Goal: Transaction & Acquisition: Purchase product/service

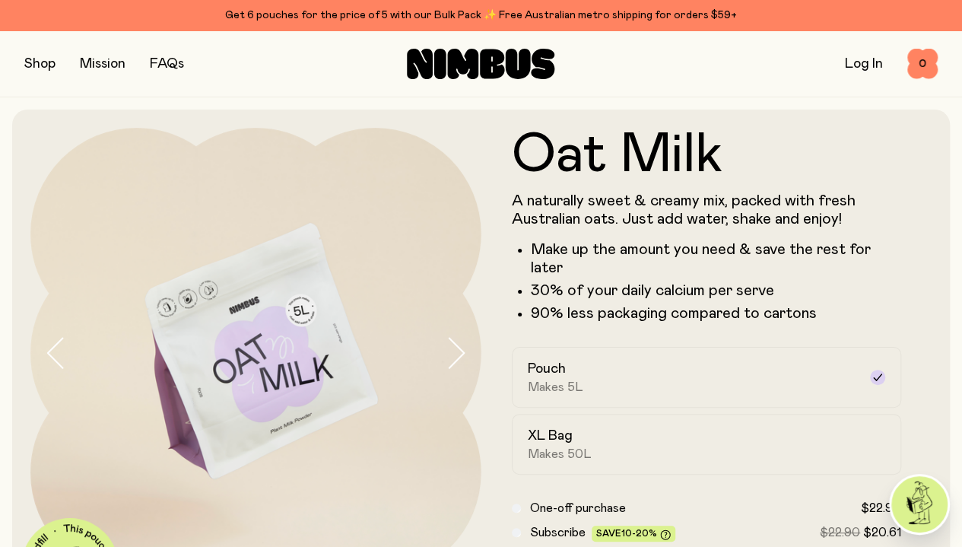
click at [45, 72] on button "button" at bounding box center [39, 63] width 31 height 21
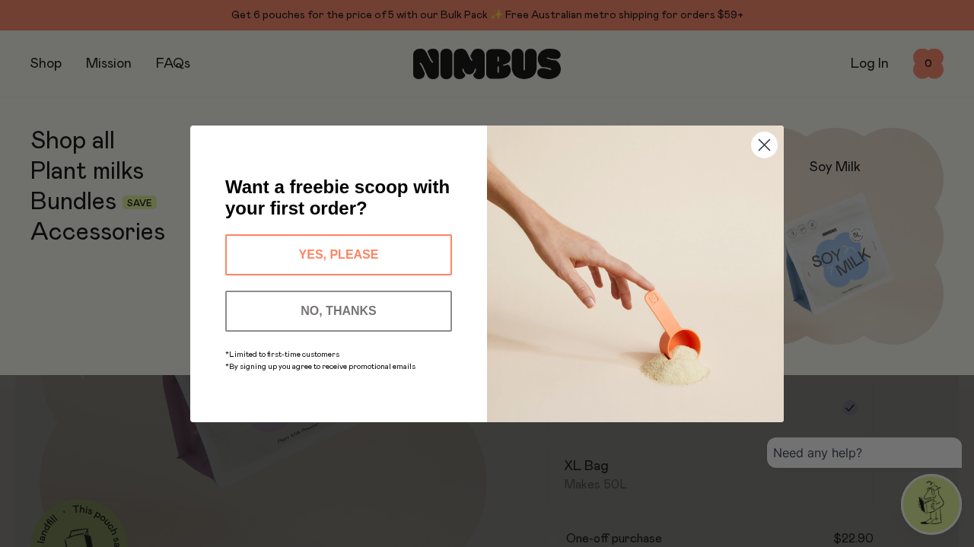
click at [387, 250] on button "YES, PLEASE" at bounding box center [338, 254] width 227 height 41
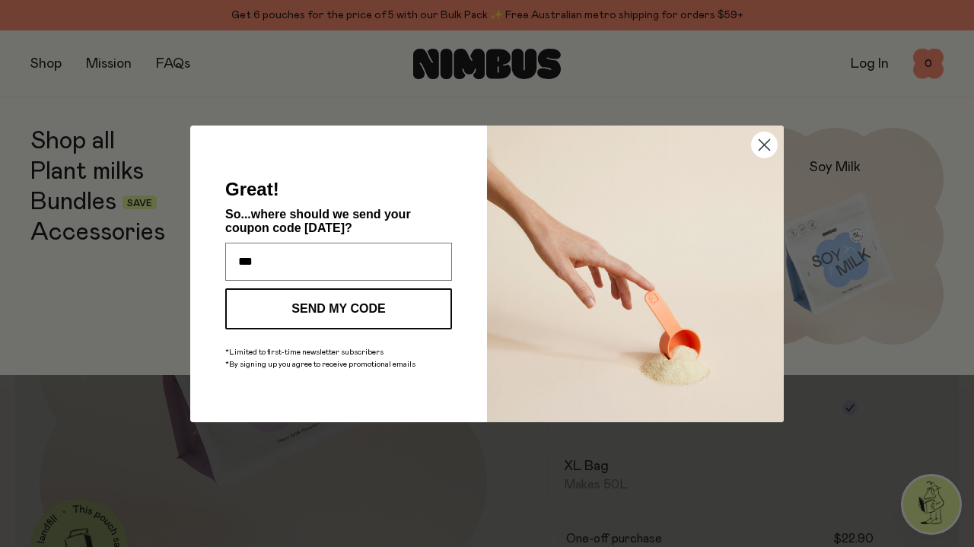
type input "**********"
click at [351, 306] on button "SEND MY CODE" at bounding box center [338, 308] width 227 height 41
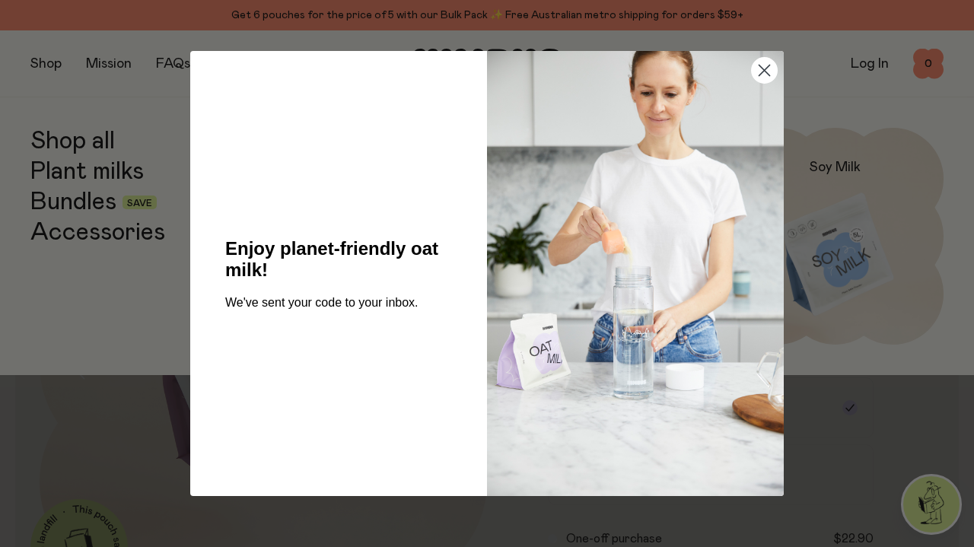
click at [763, 72] on icon "Close dialog" at bounding box center [764, 70] width 11 height 11
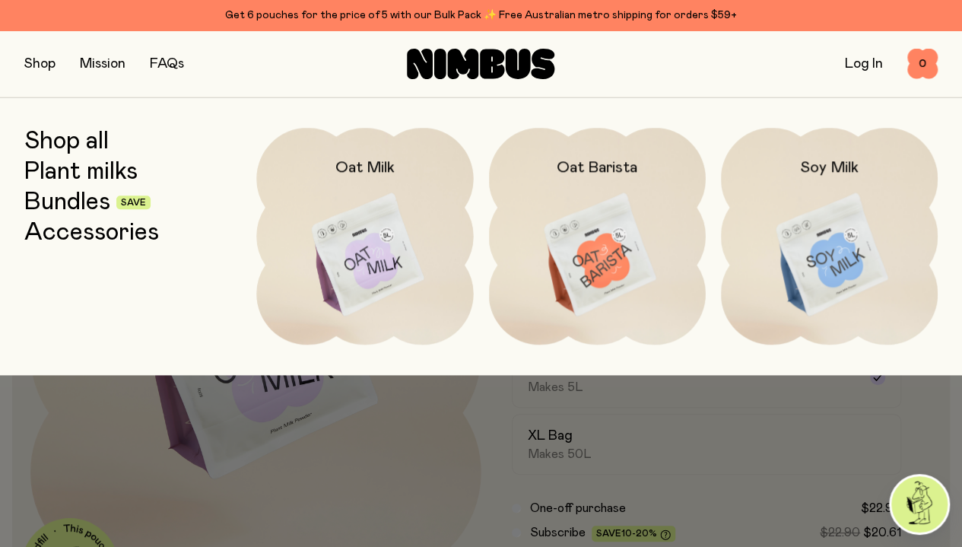
click at [873, 203] on img at bounding box center [829, 255] width 217 height 255
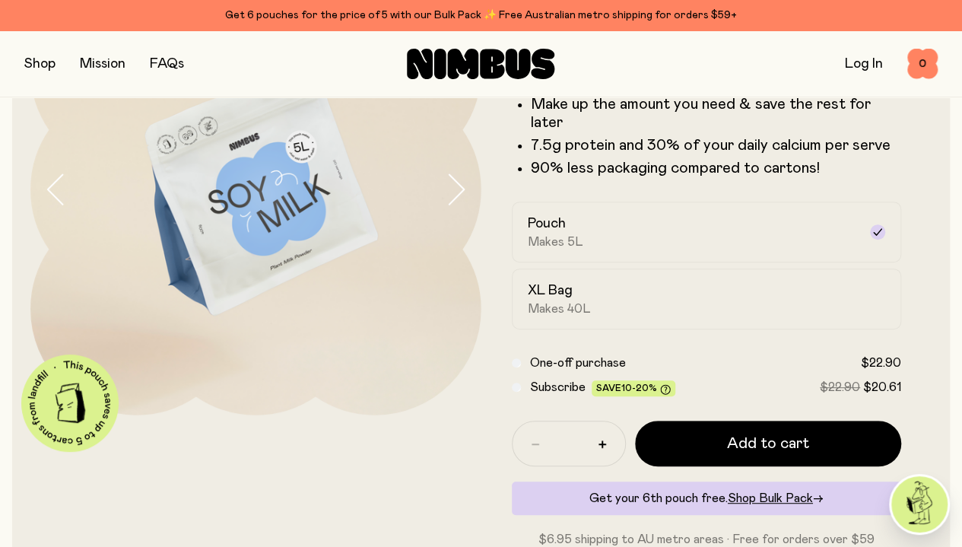
scroll to position [164, 0]
click at [736, 453] on span "Add to cart" at bounding box center [768, 442] width 82 height 21
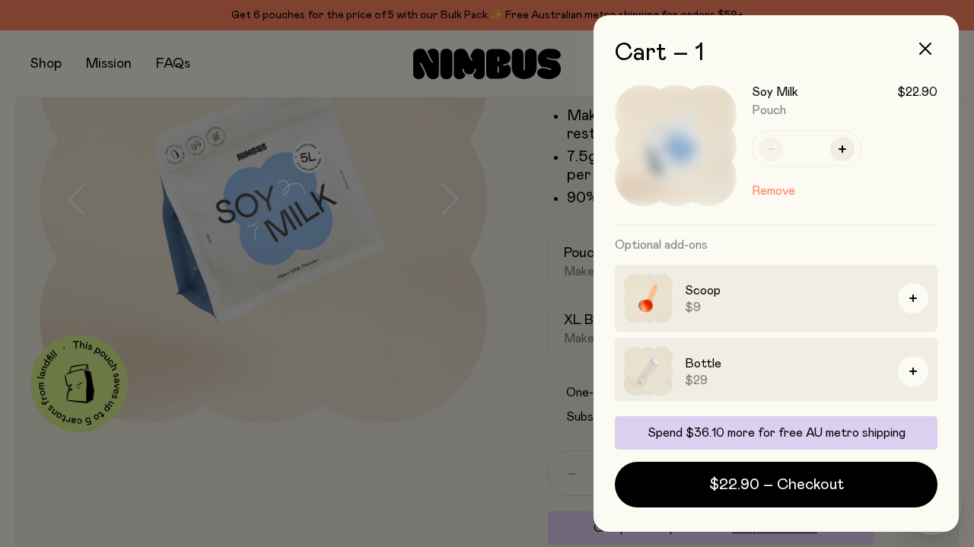
scroll to position [95, 0]
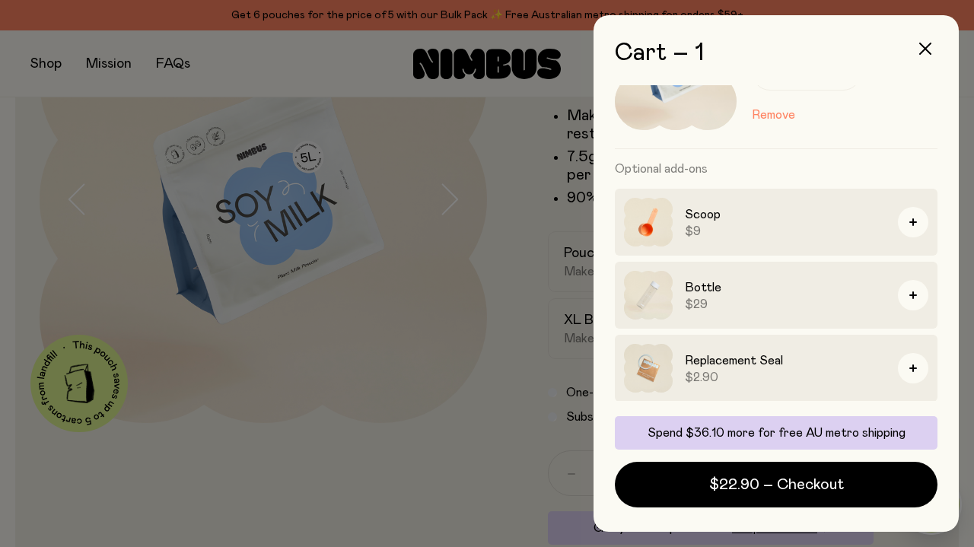
click at [767, 480] on span "$22.90 – Checkout" at bounding box center [776, 484] width 135 height 21
